Goal: Transaction & Acquisition: Purchase product/service

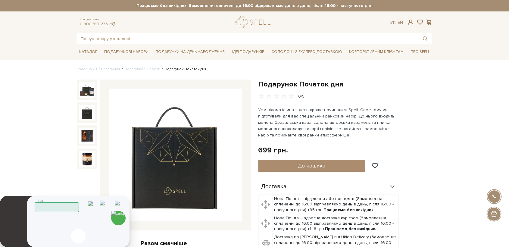
click at [70, 219] on input "tel" at bounding box center [70, 218] width 61 height 7
type input "380636798521"
click at [117, 217] on img at bounding box center [118, 218] width 14 height 14
click at [63, 217] on input "380636798521" at bounding box center [70, 218] width 61 height 7
type input "0958401146"
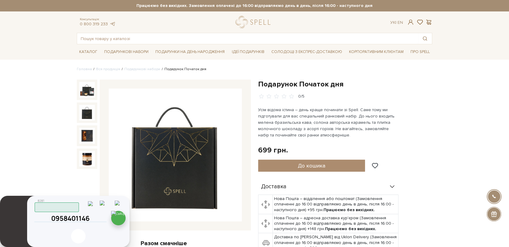
click at [118, 222] on img at bounding box center [118, 218] width 14 height 14
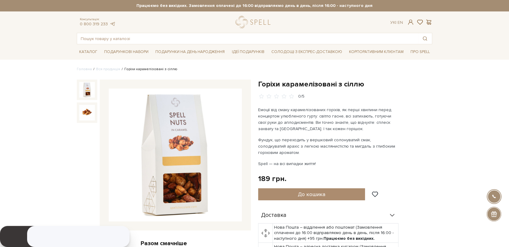
click at [183, 164] on img at bounding box center [175, 154] width 133 height 133
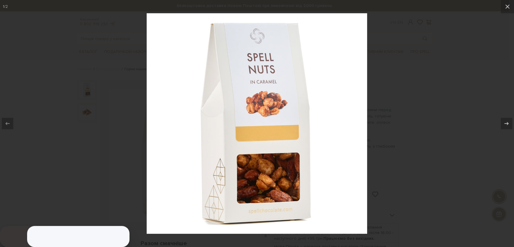
click at [391, 218] on div at bounding box center [257, 123] width 514 height 247
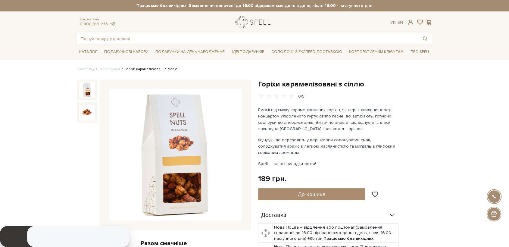
click at [257, 22] on link "logo" at bounding box center [254, 22] width 38 height 12
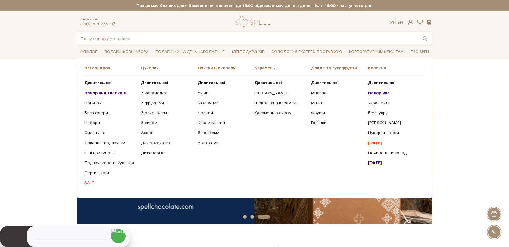
click at [114, 92] on b "Новорічна колекція" at bounding box center [105, 92] width 42 height 5
